Goal: Use online tool/utility: Utilize a website feature to perform a specific function

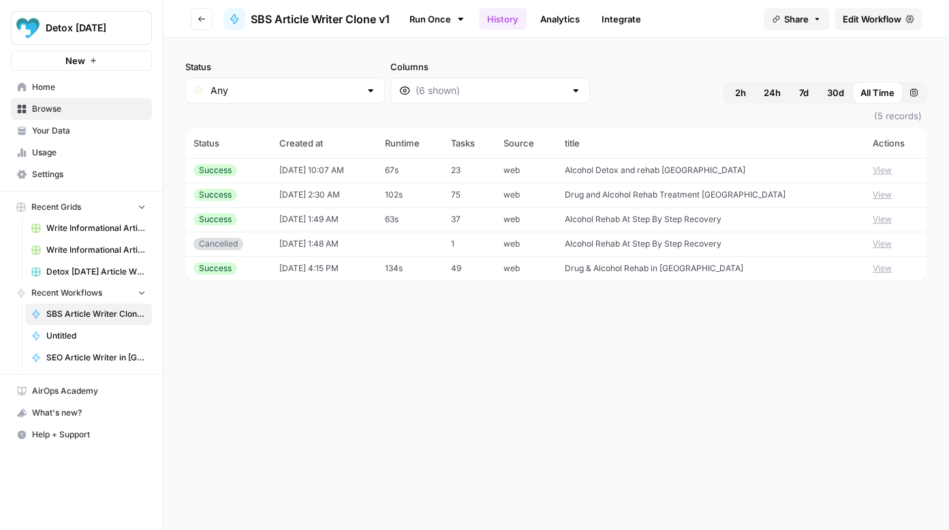
click at [879, 172] on button "View" at bounding box center [881, 170] width 19 height 12
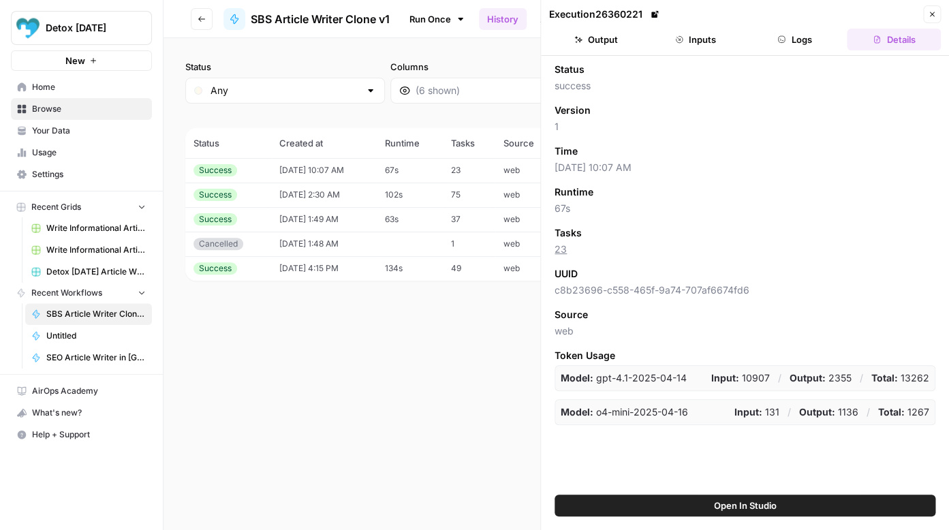
click at [606, 42] on button "Output" at bounding box center [596, 40] width 94 height 22
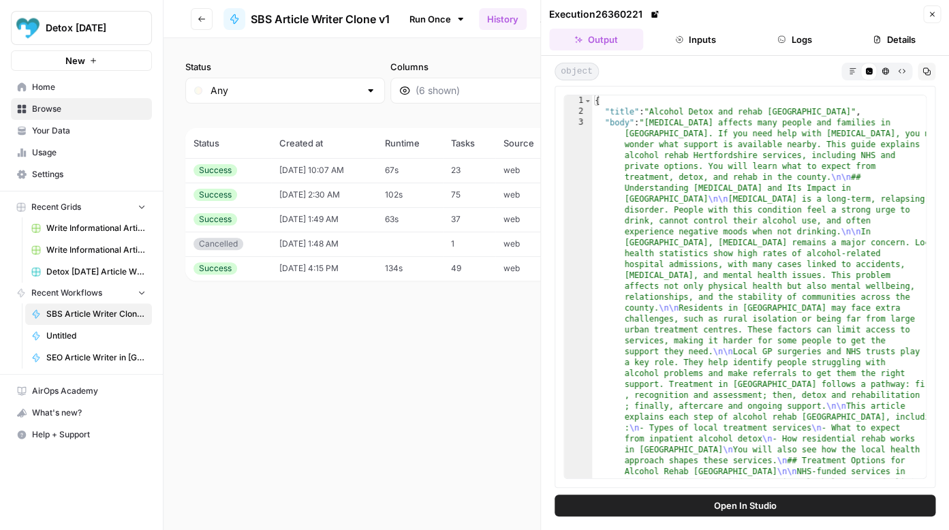
click at [849, 71] on icon "button" at bounding box center [852, 70] width 7 height 7
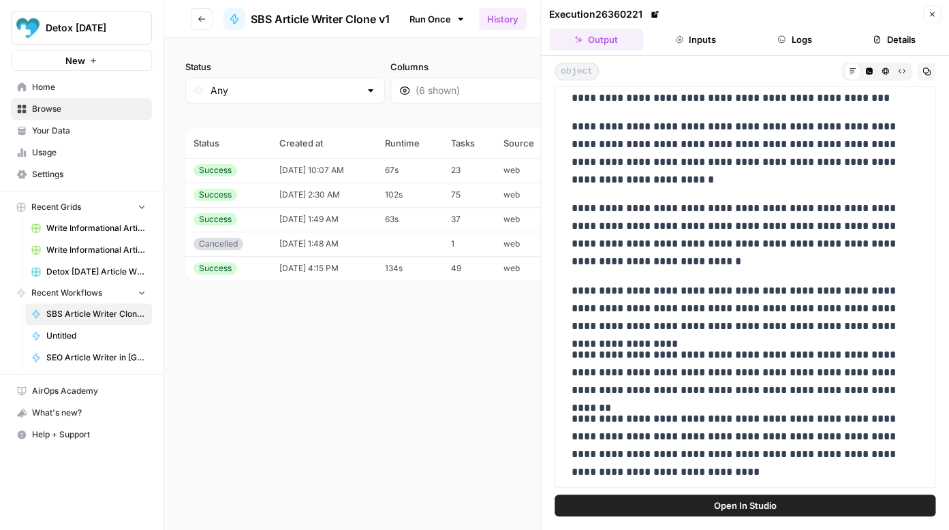
drag, startPoint x: 573, startPoint y: 247, endPoint x: 627, endPoint y: 461, distance: 220.4
copy div "**********"
click at [707, 43] on button "Inputs" at bounding box center [695, 40] width 94 height 22
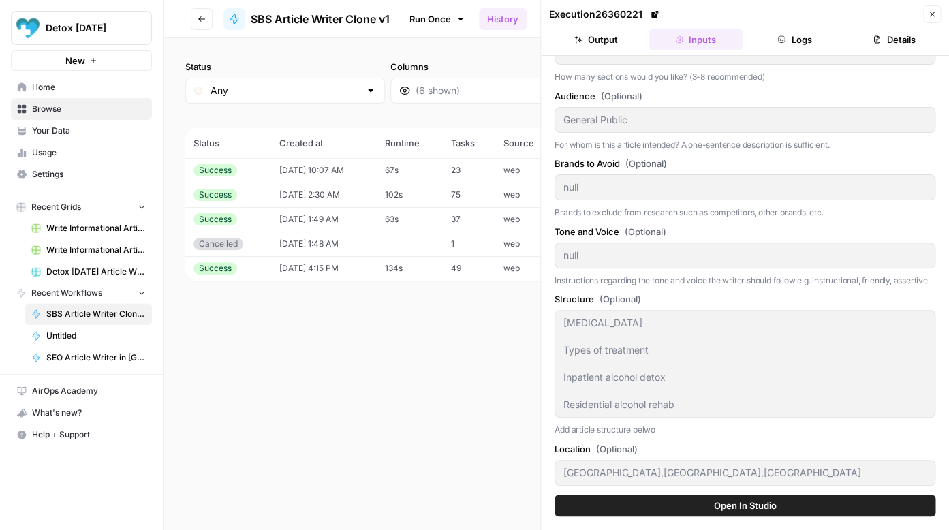
scroll to position [180, 0]
click at [795, 42] on button "Logs" at bounding box center [795, 40] width 94 height 22
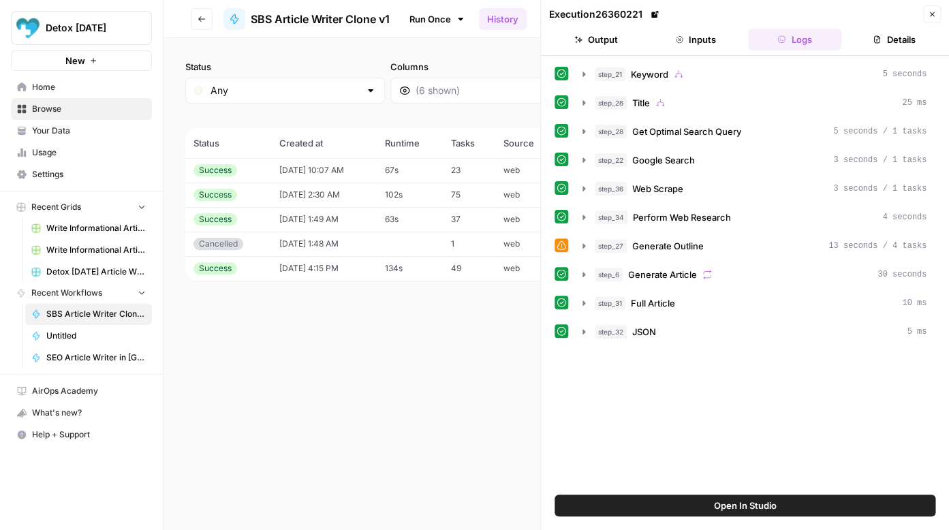
scroll to position [0, 0]
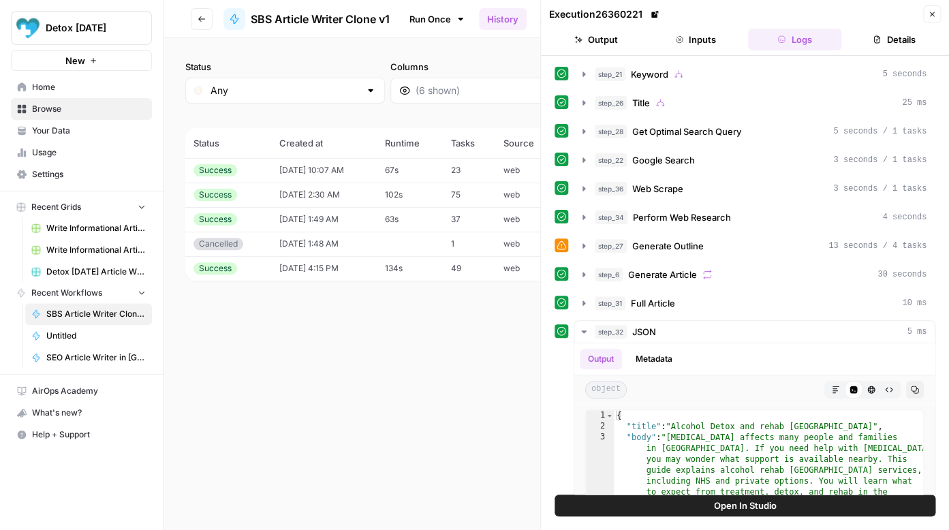
click at [698, 41] on button "Inputs" at bounding box center [695, 40] width 94 height 22
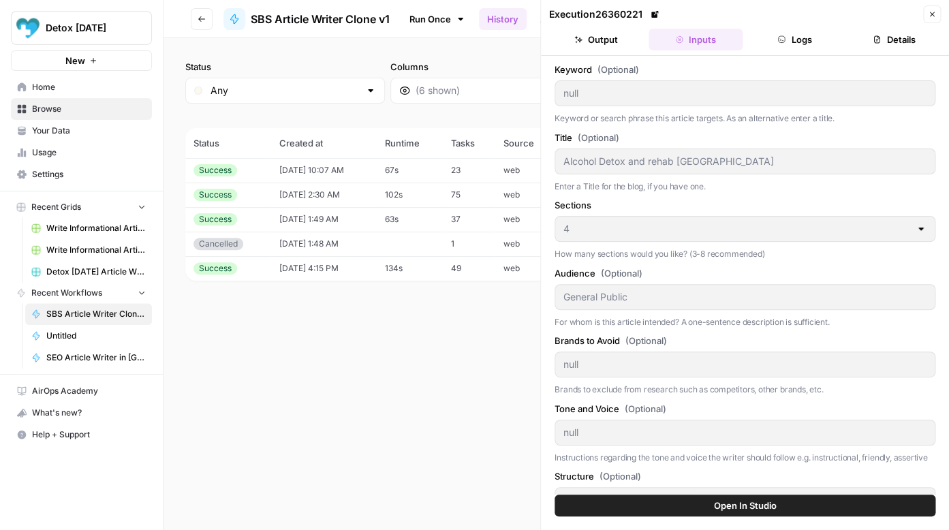
click at [901, 37] on button "Details" at bounding box center [894, 40] width 94 height 22
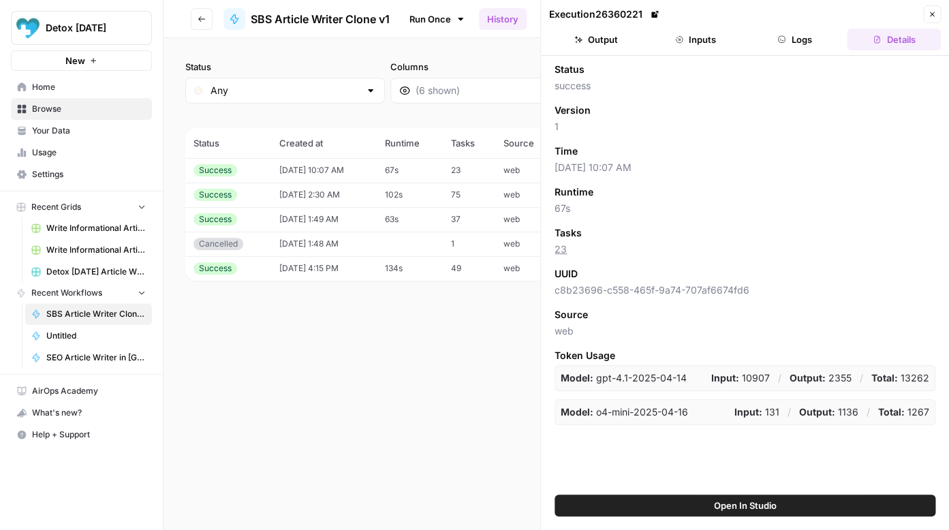
click at [697, 38] on button "Inputs" at bounding box center [695, 40] width 94 height 22
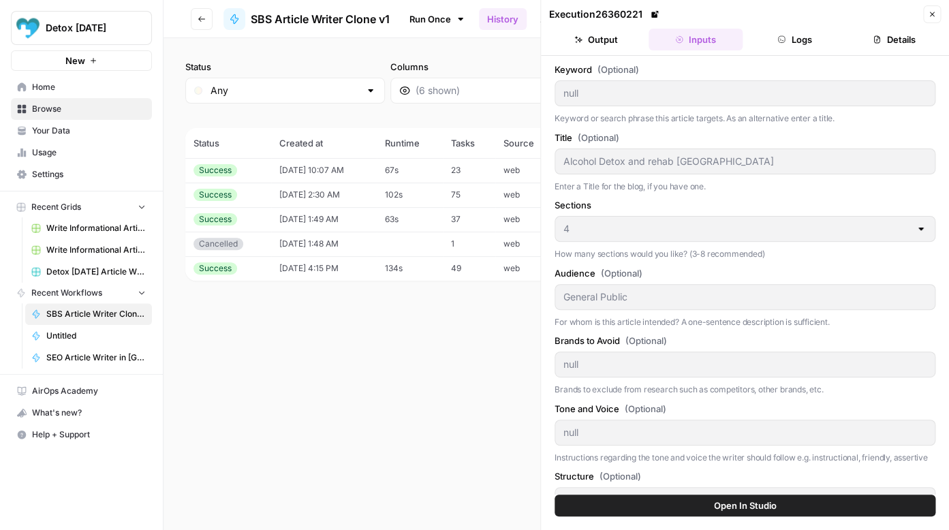
scroll to position [180, 0]
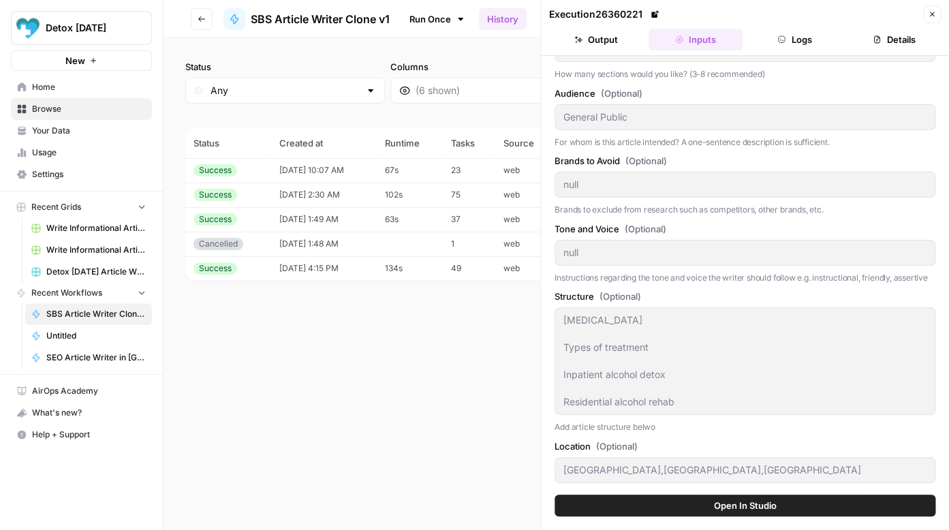
click at [479, 321] on div "Status Any Columns 2h 24h 7d 30d All Time Custom range (5 records) Status Creat…" at bounding box center [555, 284] width 785 height 492
click at [358, 20] on span "SBS Article Writer Clone v1" at bounding box center [320, 19] width 139 height 16
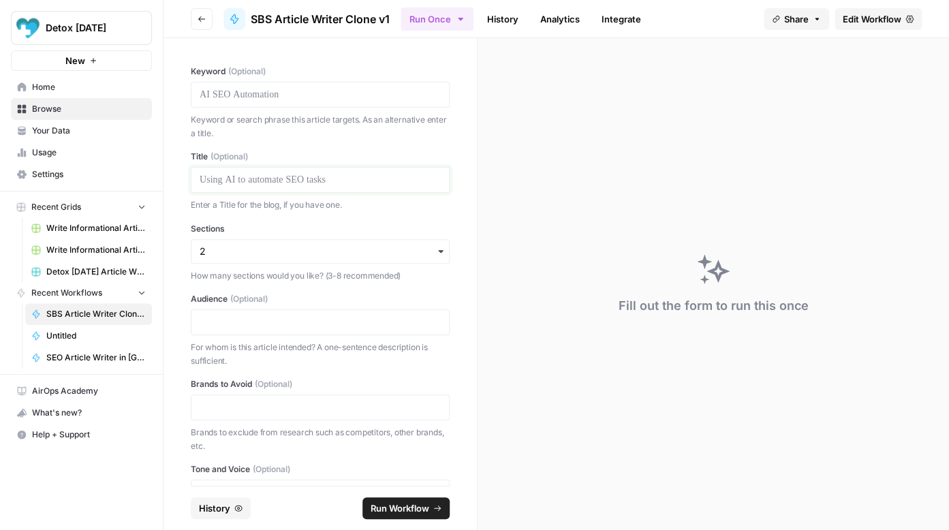
click at [274, 181] on p at bounding box center [320, 180] width 241 height 14
click at [277, 254] on input "Sections" at bounding box center [320, 252] width 241 height 14
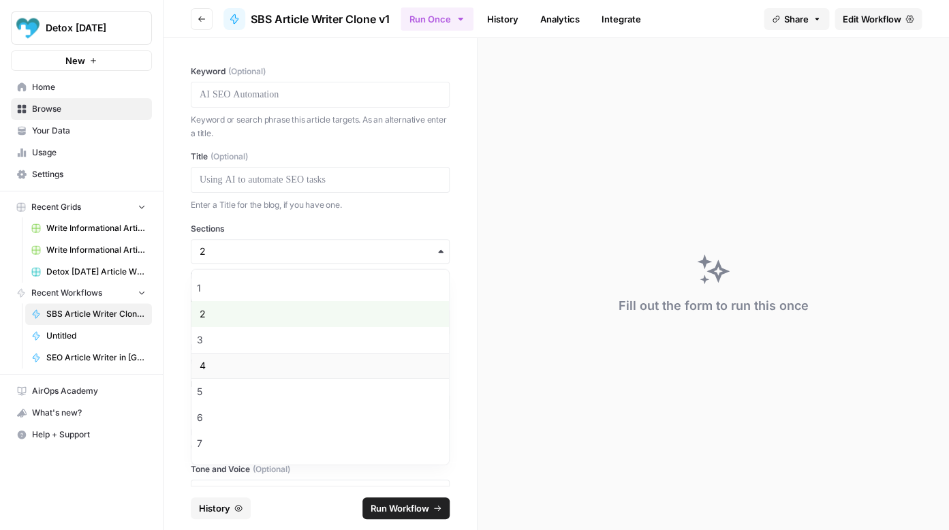
scroll to position [75, 0]
click at [256, 445] on div "10" at bounding box center [319, 446] width 257 height 26
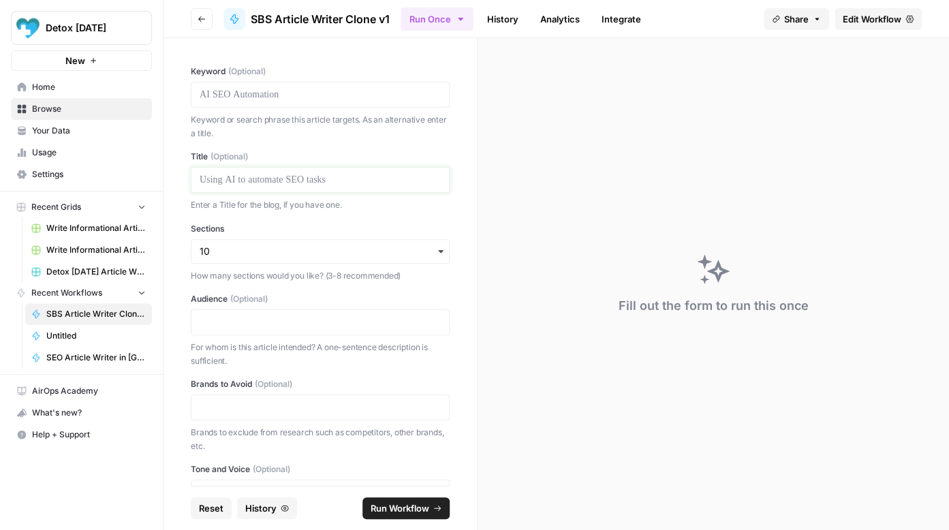
click at [272, 178] on p at bounding box center [320, 180] width 241 height 14
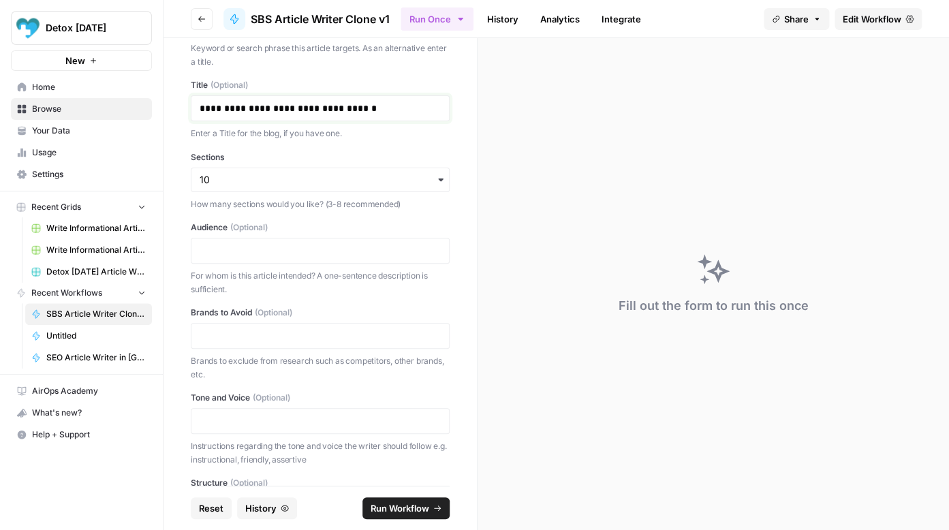
scroll to position [80, 0]
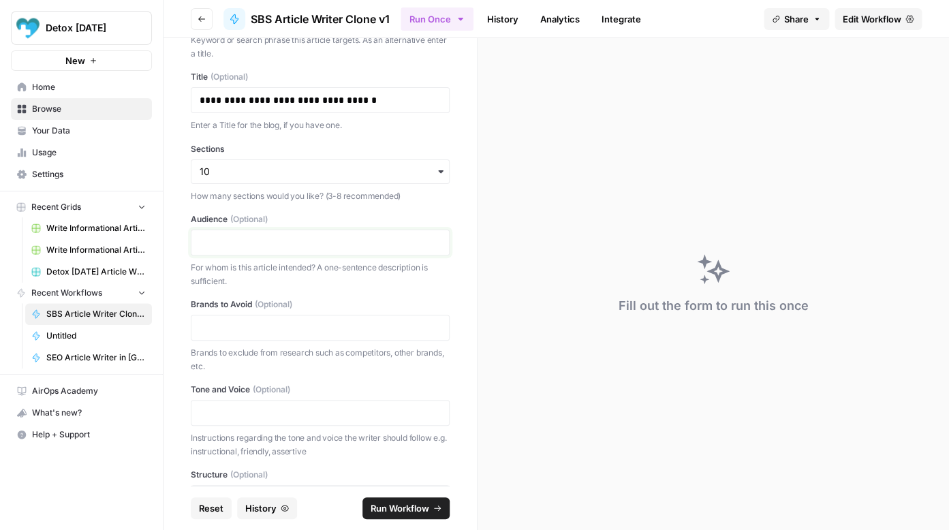
click at [289, 242] on p at bounding box center [320, 243] width 241 height 14
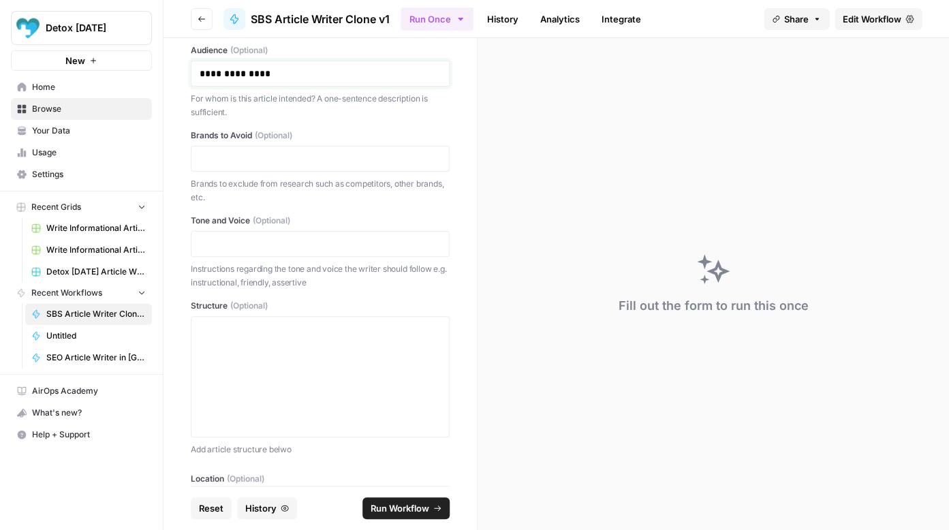
scroll to position [281, 0]
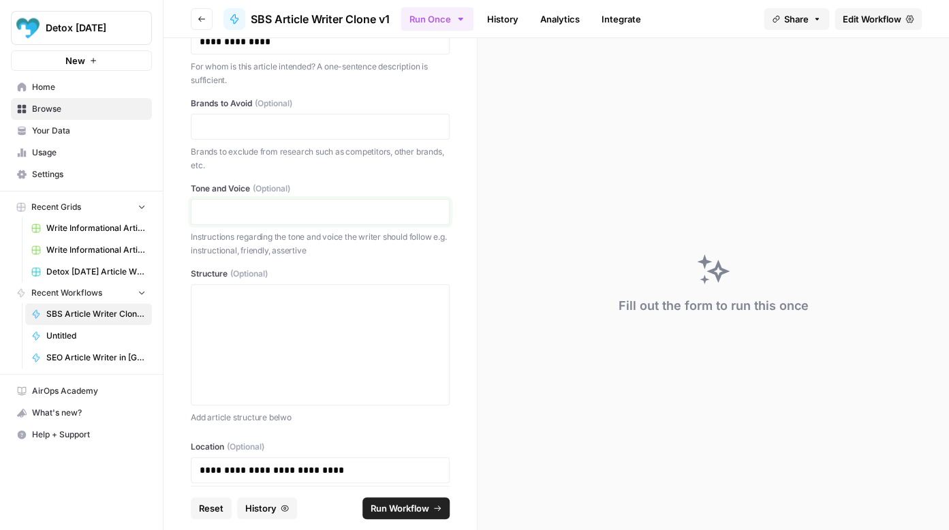
click at [272, 210] on p at bounding box center [320, 212] width 241 height 14
click at [281, 302] on p at bounding box center [320, 297] width 241 height 14
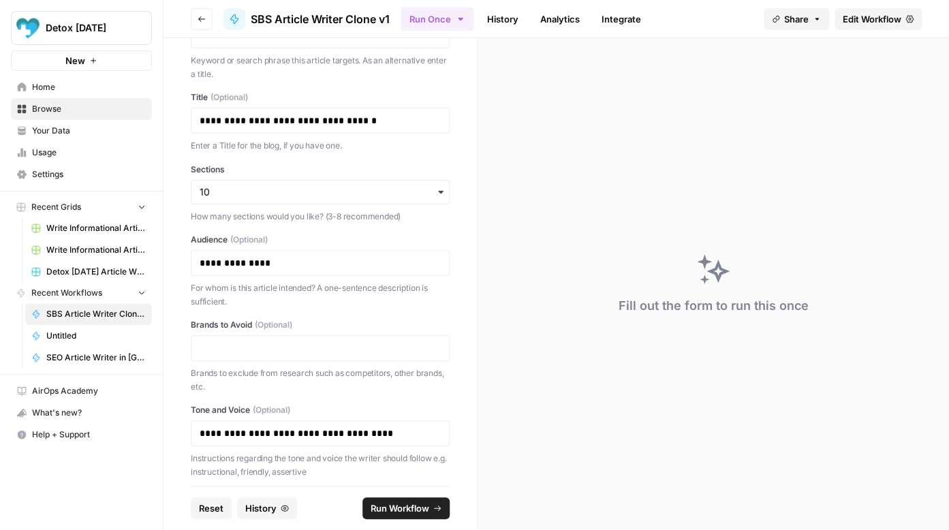
scroll to position [0, 0]
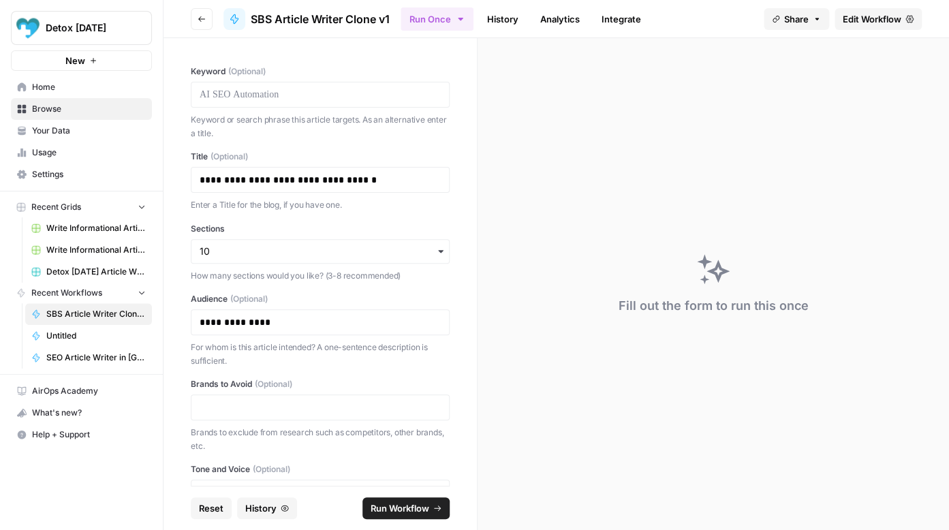
click at [407, 507] on span "Run Workflow" at bounding box center [400, 508] width 59 height 14
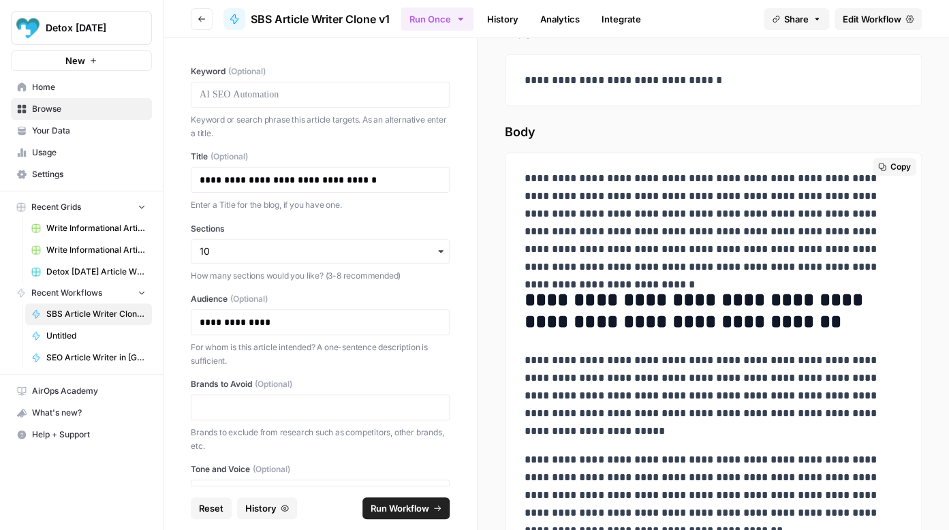
scroll to position [72, 0]
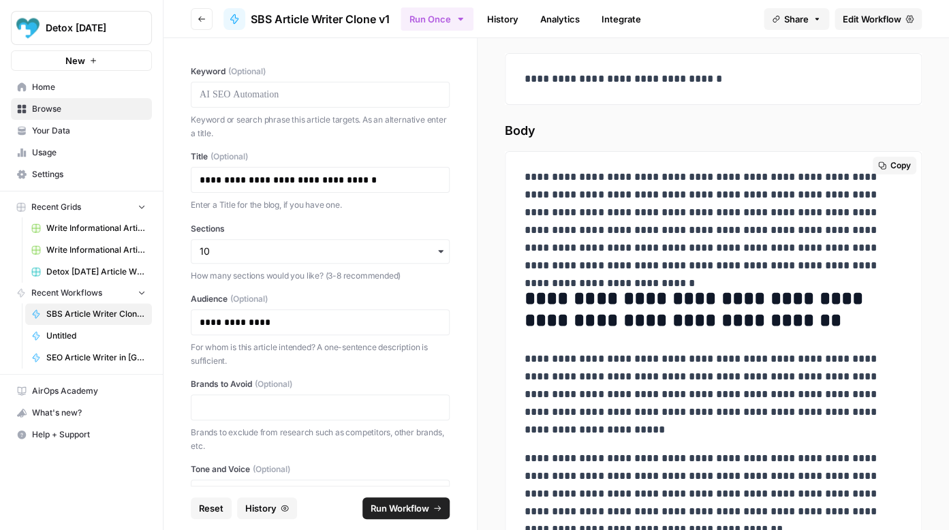
drag, startPoint x: 659, startPoint y: 479, endPoint x: 527, endPoint y: 178, distance: 328.5
copy div "**********"
